Goal: Task Accomplishment & Management: Use online tool/utility

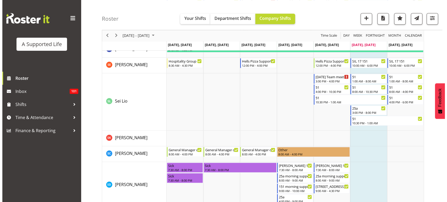
scroll to position [2635, 0]
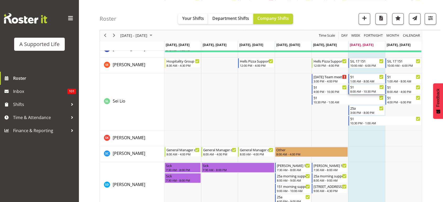
click at [374, 91] on div "8:00 AM - 10:30 PM" at bounding box center [366, 91] width 33 height 4
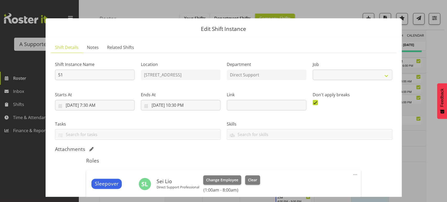
select select "4112"
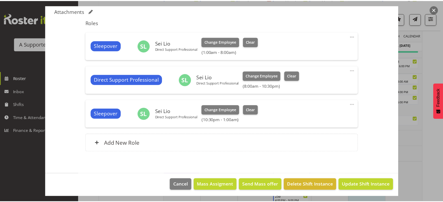
scroll to position [139, 0]
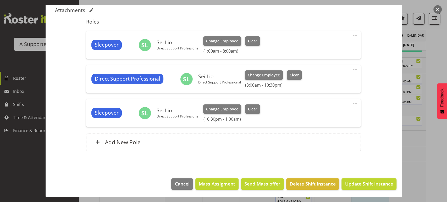
click at [432, 143] on div at bounding box center [223, 101] width 447 height 202
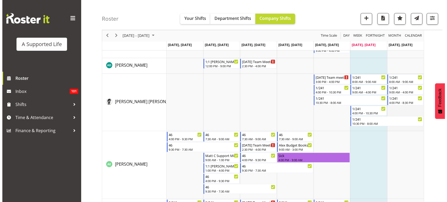
scroll to position [0, 0]
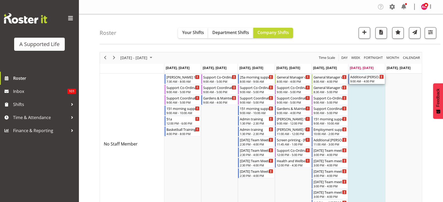
click at [368, 79] on div "Additional [PERSON_NAME] support" at bounding box center [366, 76] width 33 height 5
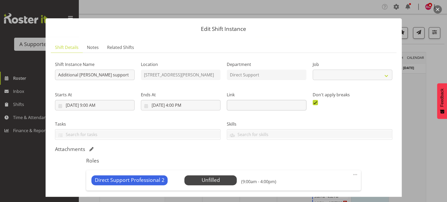
select select "4112"
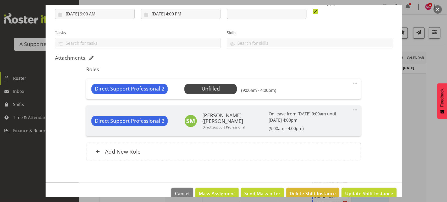
scroll to position [92, 0]
click at [224, 88] on span "Select Employee" at bounding box center [210, 89] width 39 height 8
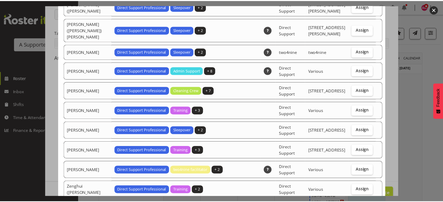
scroll to position [1643, 0]
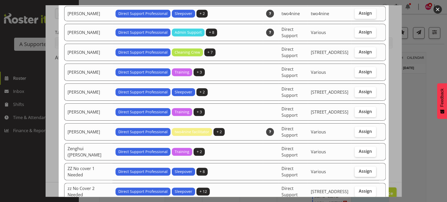
click at [359, 167] on label "Assign" at bounding box center [365, 172] width 21 height 10
click at [358, 170] on input "Assign" at bounding box center [356, 171] width 3 height 3
checkbox input "true"
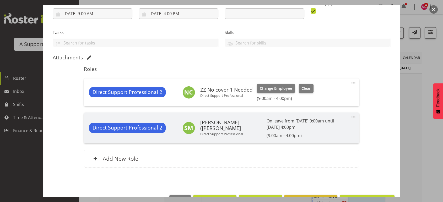
scroll to position [109, 0]
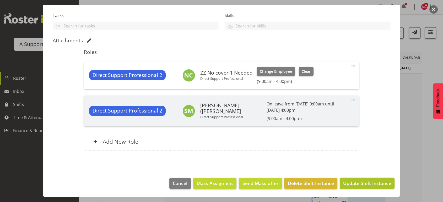
click at [367, 183] on span "Update Shift Instance" at bounding box center [367, 183] width 48 height 7
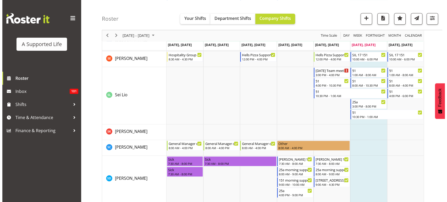
scroll to position [2630, 0]
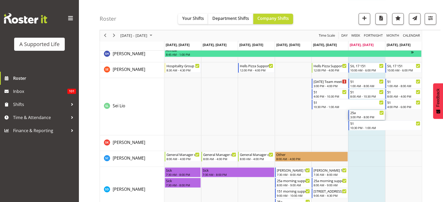
click at [363, 115] on div "25a 3:00 PM - 8:00 PM" at bounding box center [366, 115] width 33 height 10
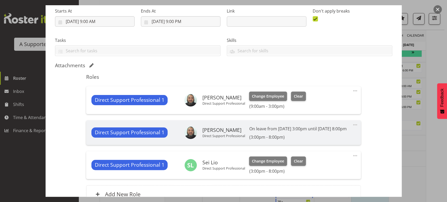
select select "4112"
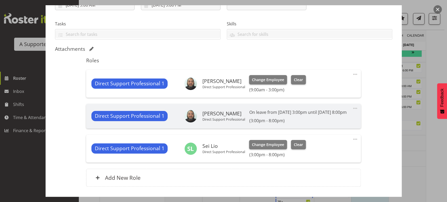
scroll to position [103, 0]
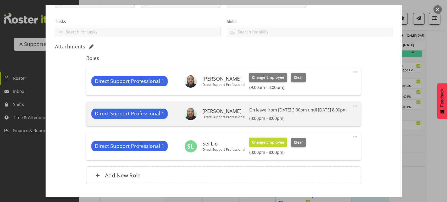
click at [273, 145] on span "Change Employee" at bounding box center [268, 143] width 32 height 6
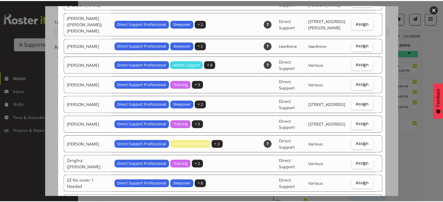
scroll to position [1623, 0]
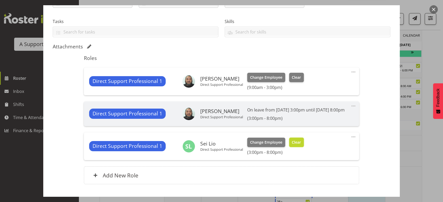
click at [298, 145] on span "Clear" at bounding box center [296, 143] width 9 height 6
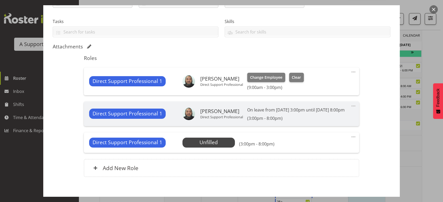
scroll to position [135, 0]
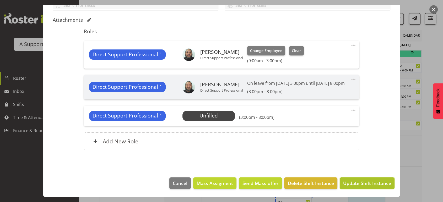
click at [358, 186] on span "Update Shift Instance" at bounding box center [367, 183] width 48 height 7
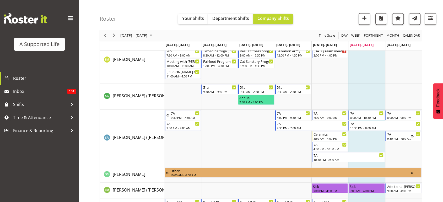
scroll to position [2832, 0]
